Goal: Navigation & Orientation: Find specific page/section

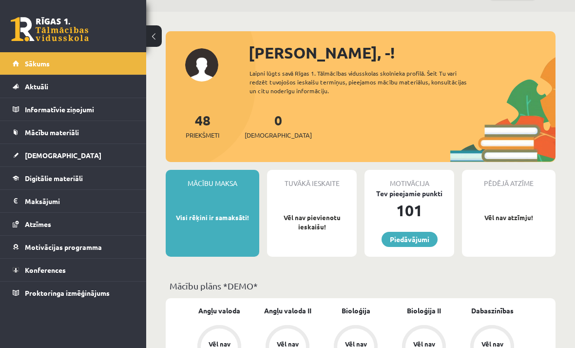
scroll to position [26, 0]
click at [192, 118] on div "48 Priekšmeti" at bounding box center [203, 124] width 34 height 30
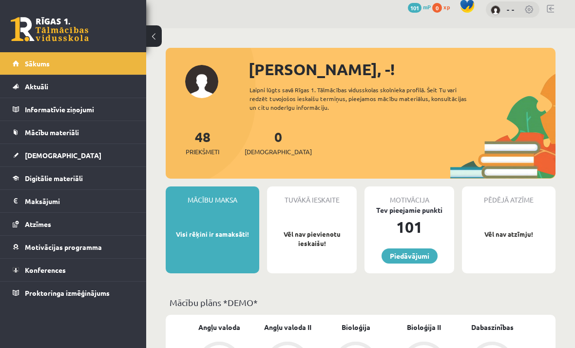
scroll to position [0, 0]
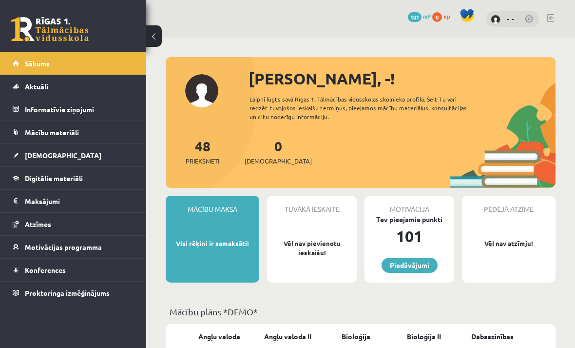
click at [514, 18] on link "- -" at bounding box center [511, 19] width 8 height 10
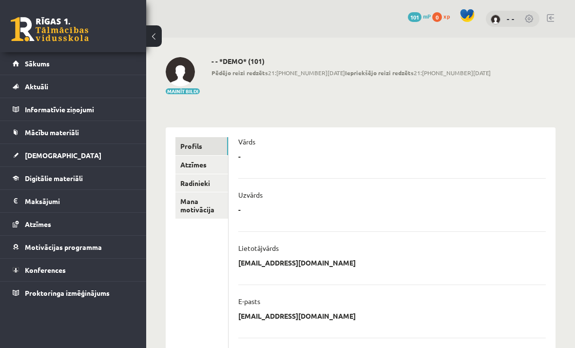
click at [508, 17] on link "- -" at bounding box center [511, 19] width 8 height 10
click at [45, 69] on link "Sākums" at bounding box center [73, 63] width 121 height 22
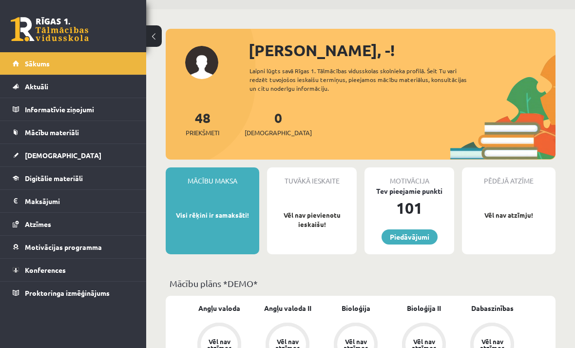
scroll to position [29, 0]
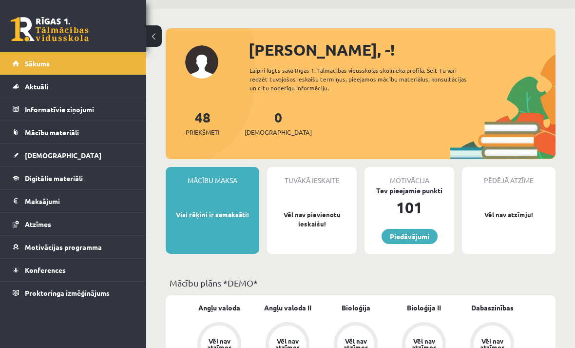
click at [232, 206] on div "Mācību maksa Visi rēķini ir samaksāti!" at bounding box center [213, 210] width 94 height 87
click at [218, 204] on div "Mācību maksa Visi rēķini ir samaksāti!" at bounding box center [213, 210] width 94 height 87
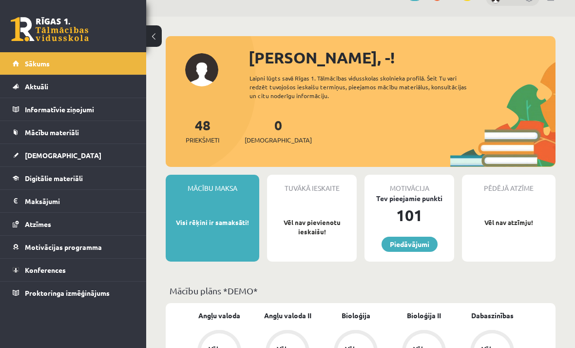
scroll to position [13, 0]
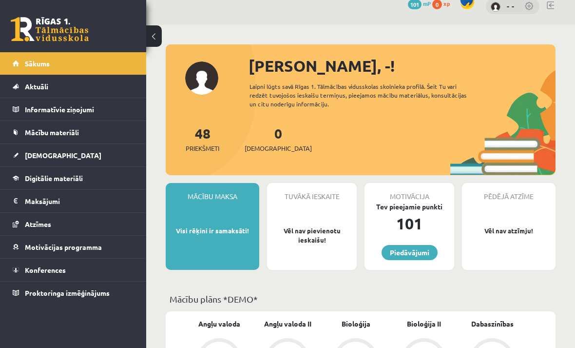
click at [224, 239] on div "Mācību maksa Visi rēķini ir samaksāti!" at bounding box center [213, 226] width 94 height 87
click at [218, 227] on p "Visi rēķini ir samaksāti!" at bounding box center [213, 231] width 84 height 10
click at [326, 229] on p "Vēl nav pievienotu ieskaišu!" at bounding box center [312, 235] width 80 height 19
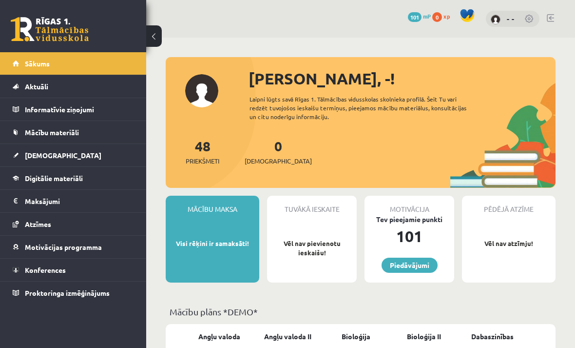
scroll to position [16, 0]
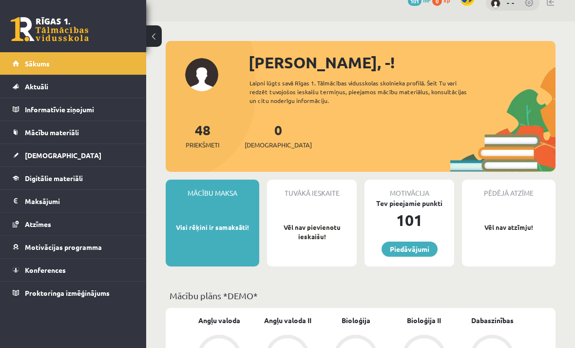
click at [50, 202] on legend "Maksājumi 0" at bounding box center [79, 201] width 109 height 22
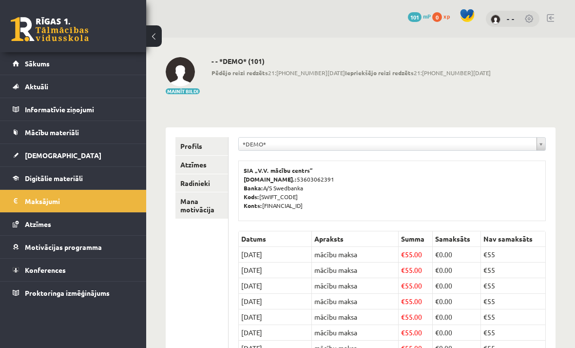
click at [38, 86] on span "Aktuāli" at bounding box center [36, 86] width 23 height 9
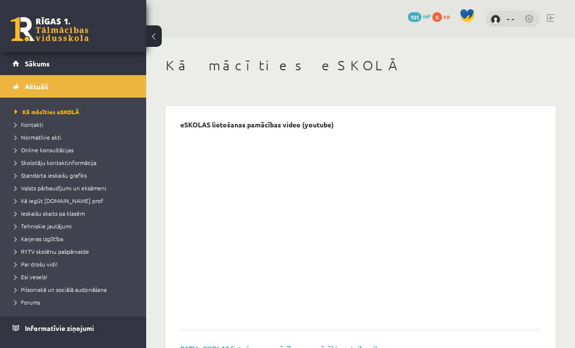
click at [42, 63] on span "Sākums" at bounding box center [37, 63] width 25 height 9
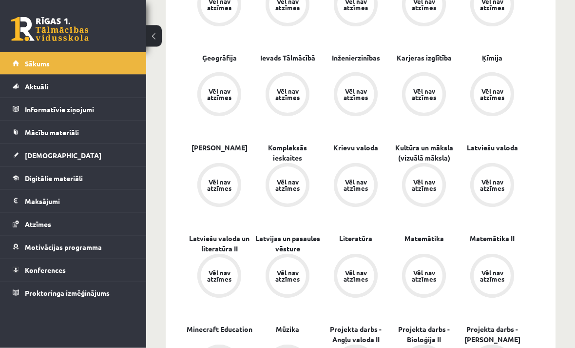
scroll to position [459, 0]
